Goal: Find specific page/section: Find specific page/section

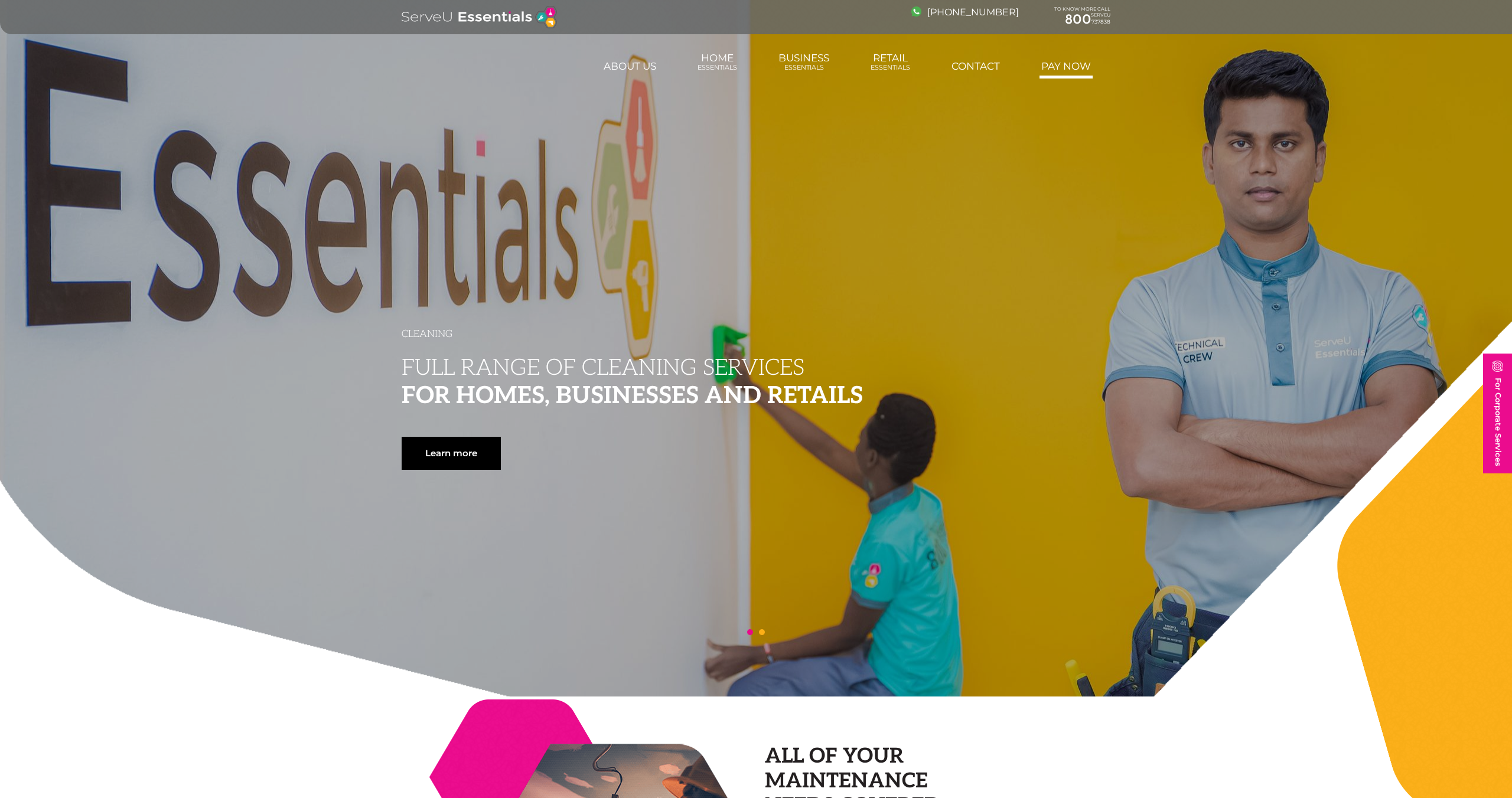
click at [1058, 64] on link "Pay Now" at bounding box center [1066, 65] width 53 height 23
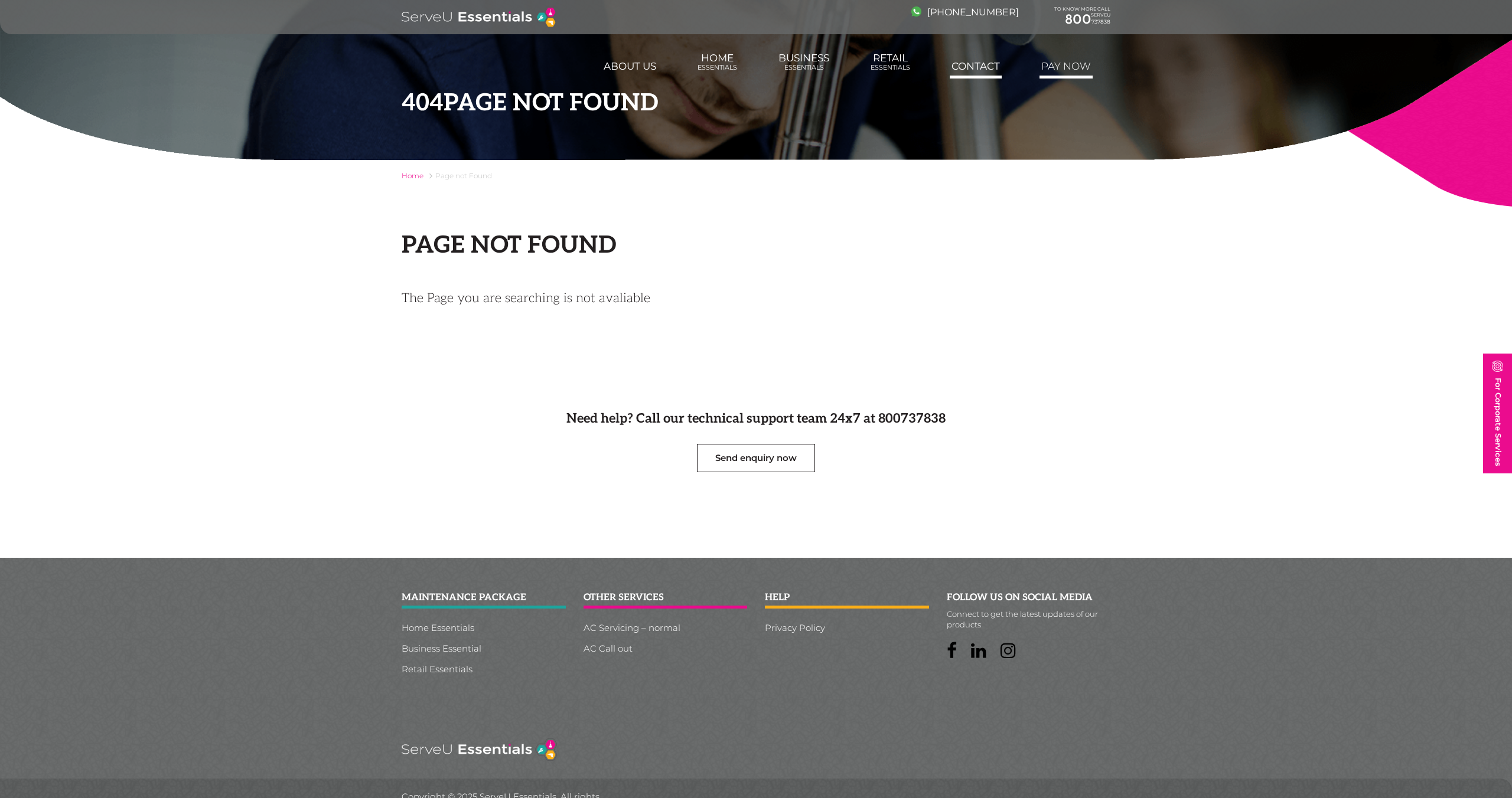
click at [971, 68] on link "Contact" at bounding box center [976, 65] width 52 height 23
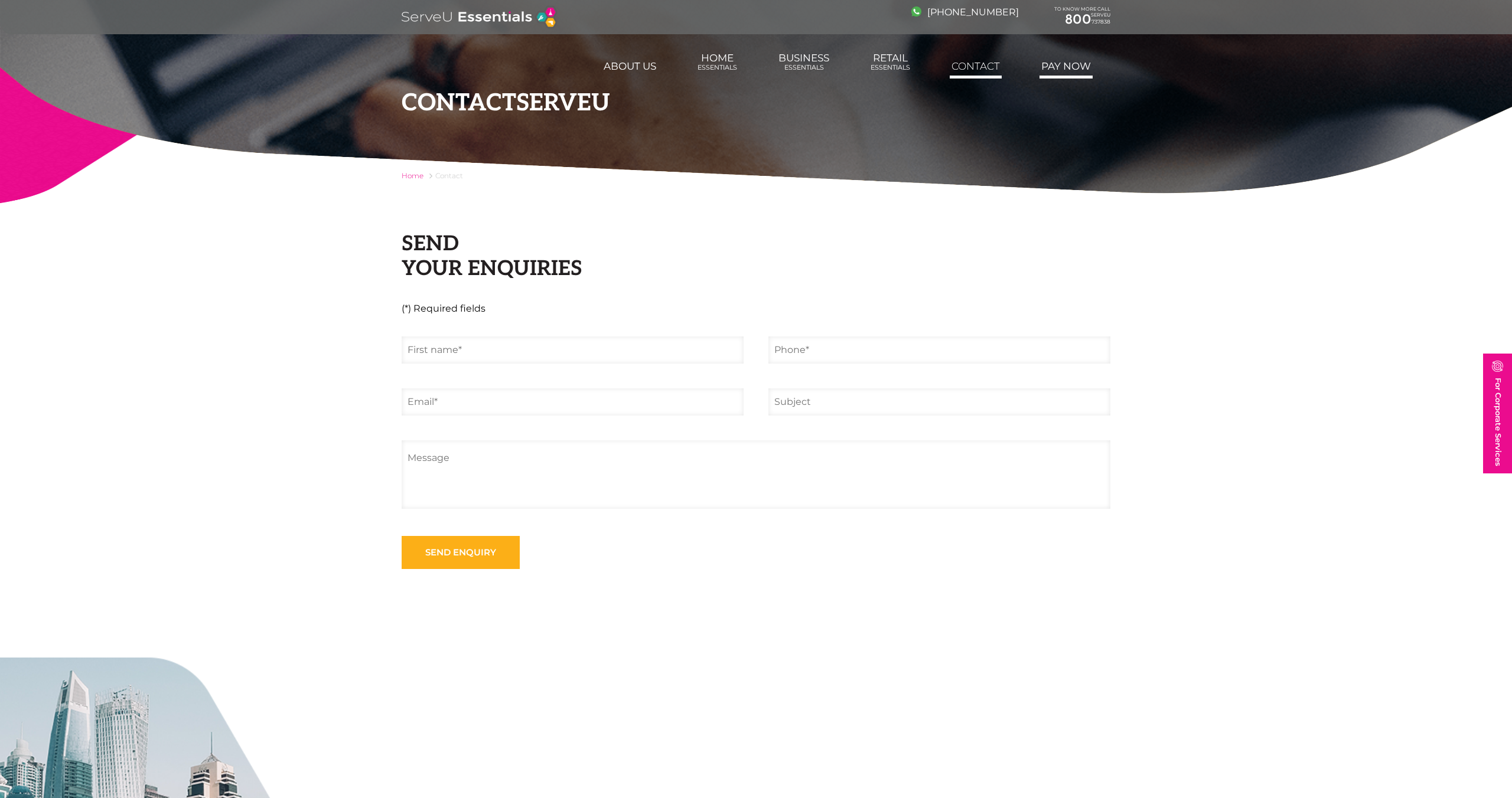
click at [1078, 67] on link "Pay Now" at bounding box center [1066, 65] width 53 height 23
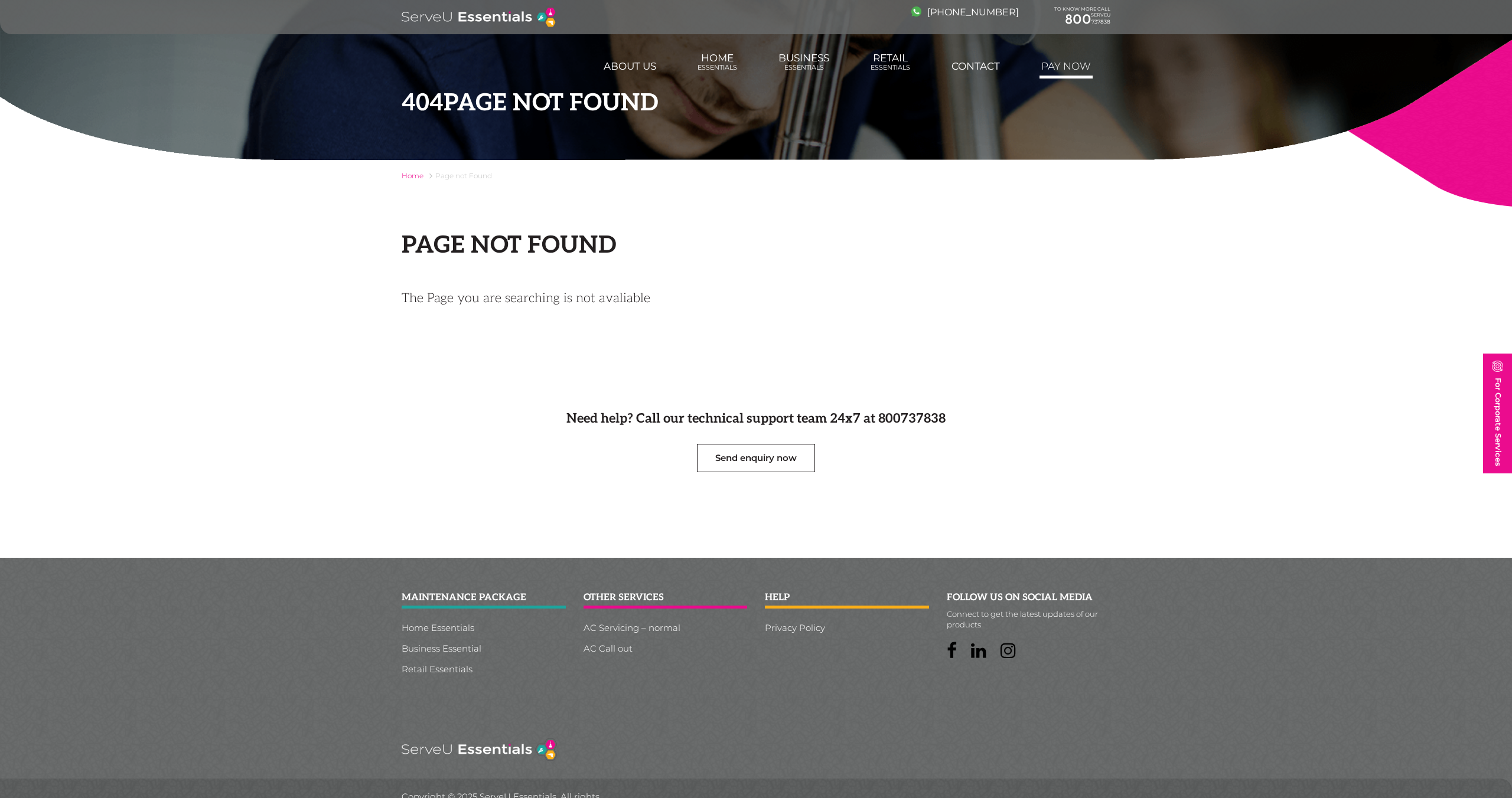
click at [1065, 68] on link "Pay Now" at bounding box center [1066, 65] width 53 height 23
